Goal: Browse casually: Explore the website without a specific task or goal

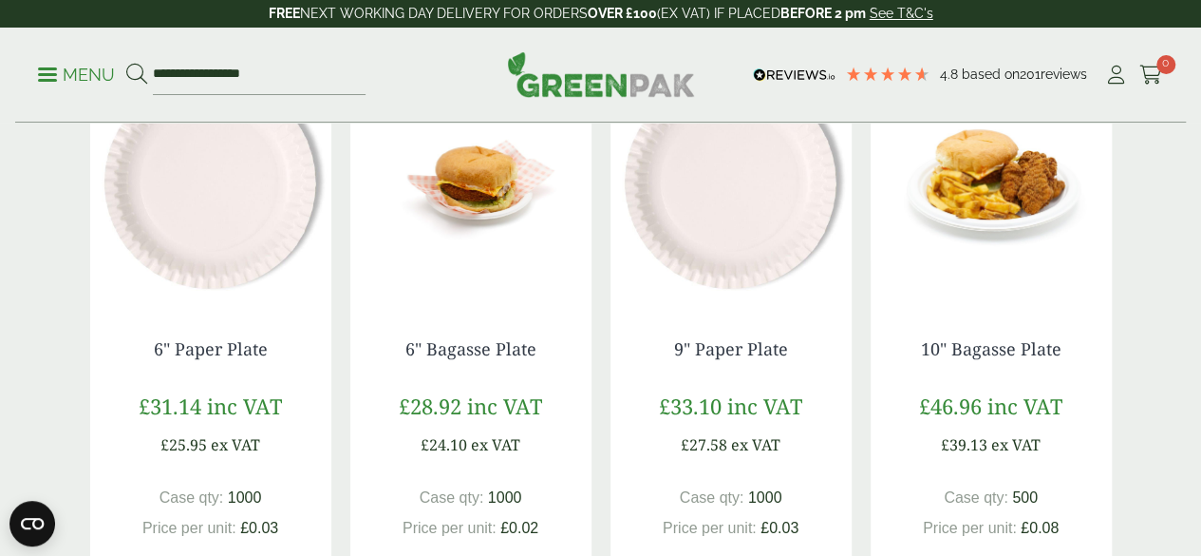
scroll to position [1833, 0]
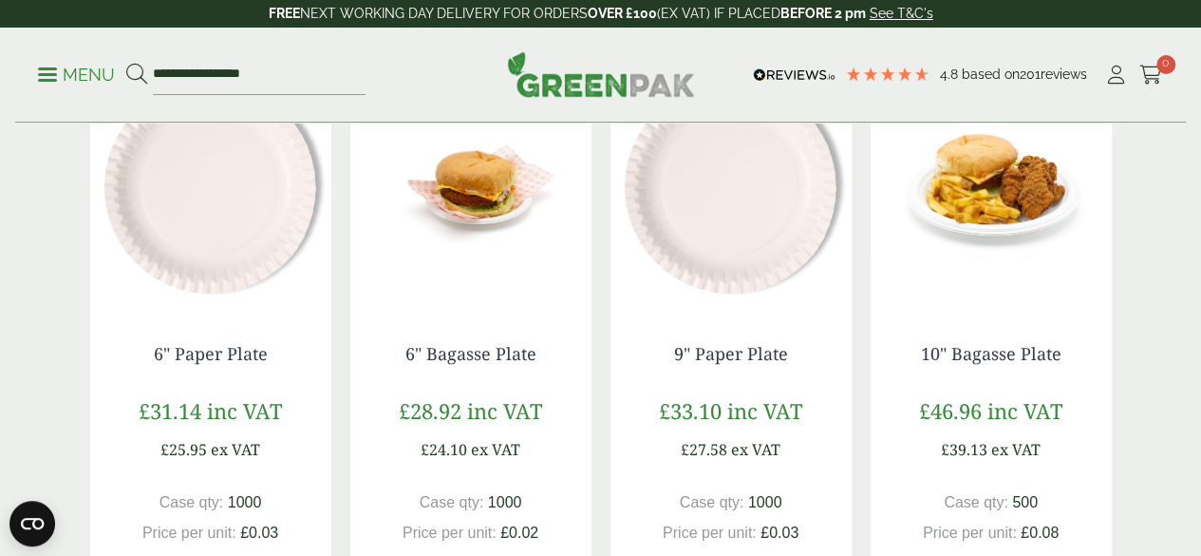
click at [484, 251] on img at bounding box center [470, 186] width 241 height 237
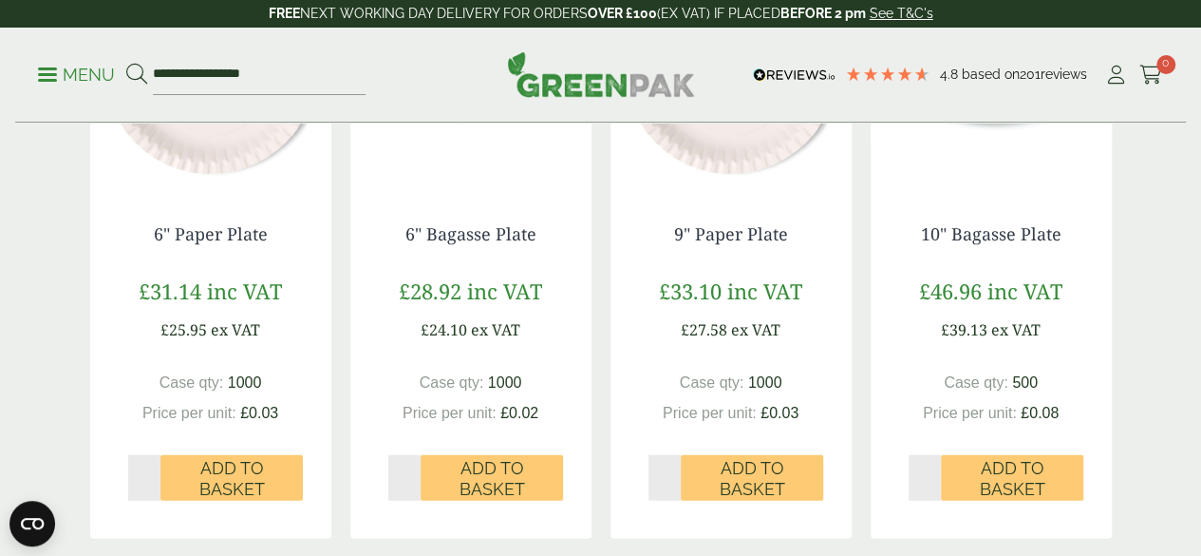
scroll to position [1951, 0]
